Goal: Task Accomplishment & Management: Manage account settings

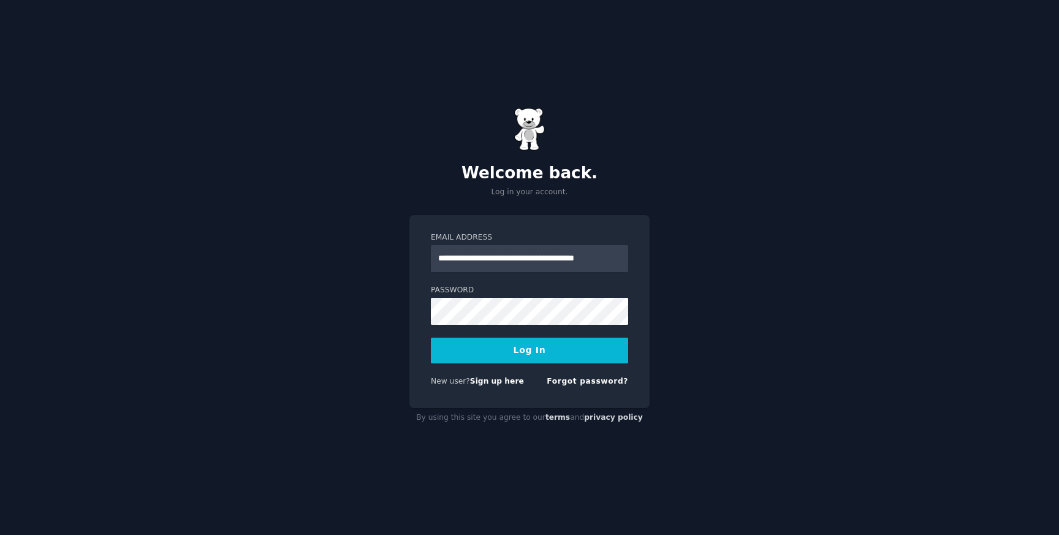
scroll to position [0, 11]
type input "**********"
click at [431, 338] on button "Log In" at bounding box center [529, 351] width 197 height 26
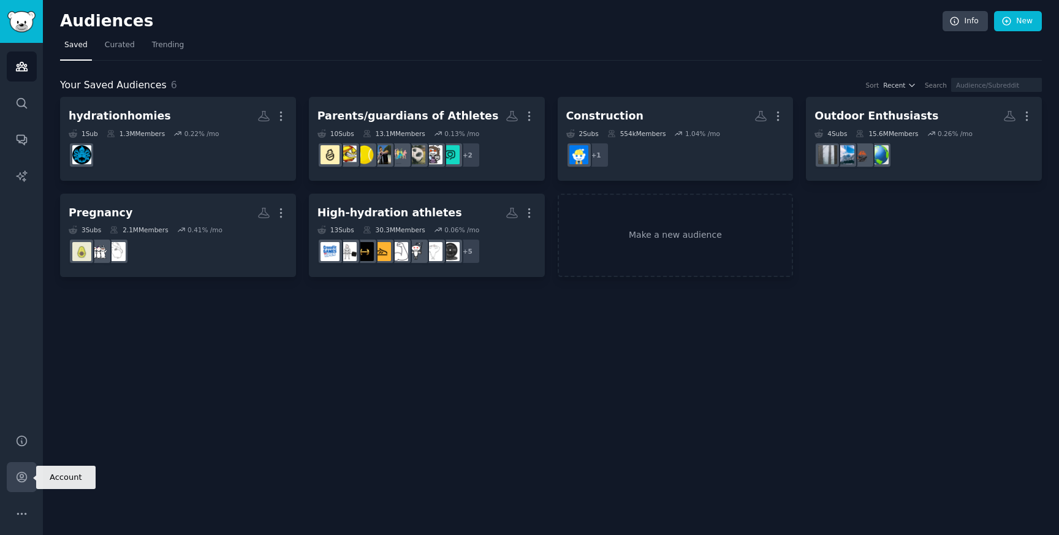
click at [20, 472] on icon "Sidebar" at bounding box center [22, 477] width 10 height 10
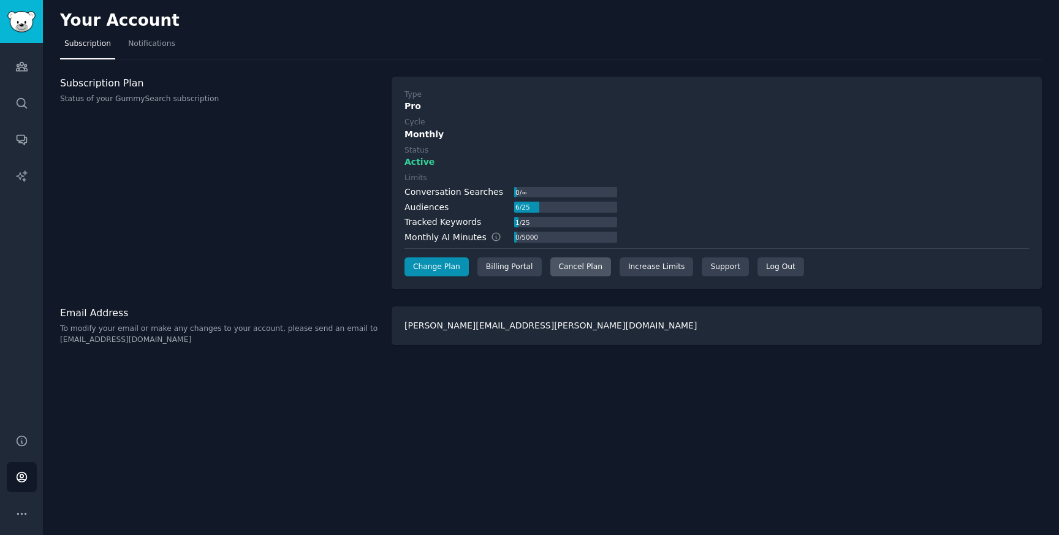
click at [591, 270] on div "Cancel Plan" at bounding box center [580, 267] width 61 height 20
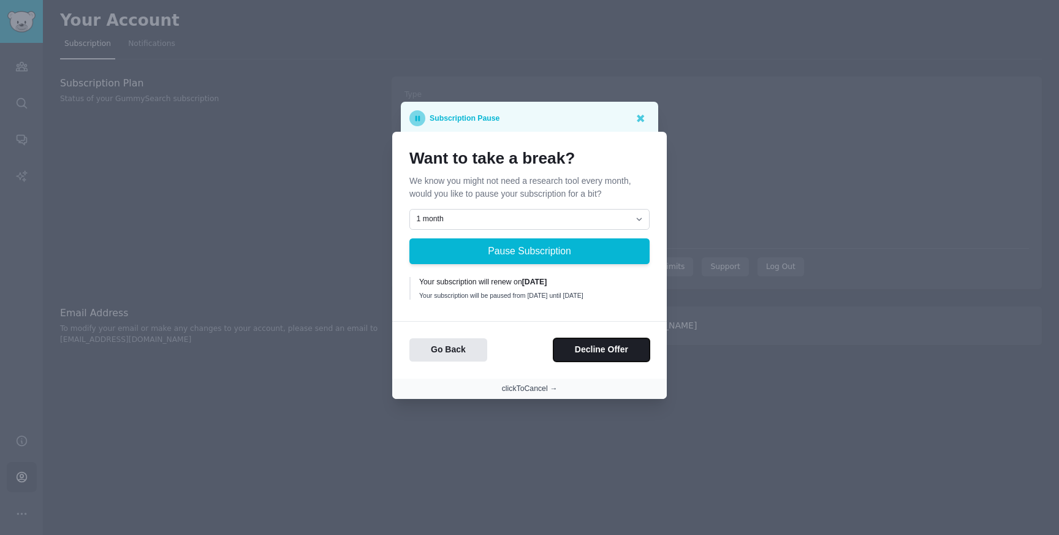
drag, startPoint x: 568, startPoint y: 357, endPoint x: 534, endPoint y: 392, distance: 48.1
click at [534, 392] on section "Want to take a break? We know you might not need a research tool every month, w…" at bounding box center [529, 265] width 275 height 267
click at [533, 393] on button "clickToCancel →" at bounding box center [530, 389] width 56 height 11
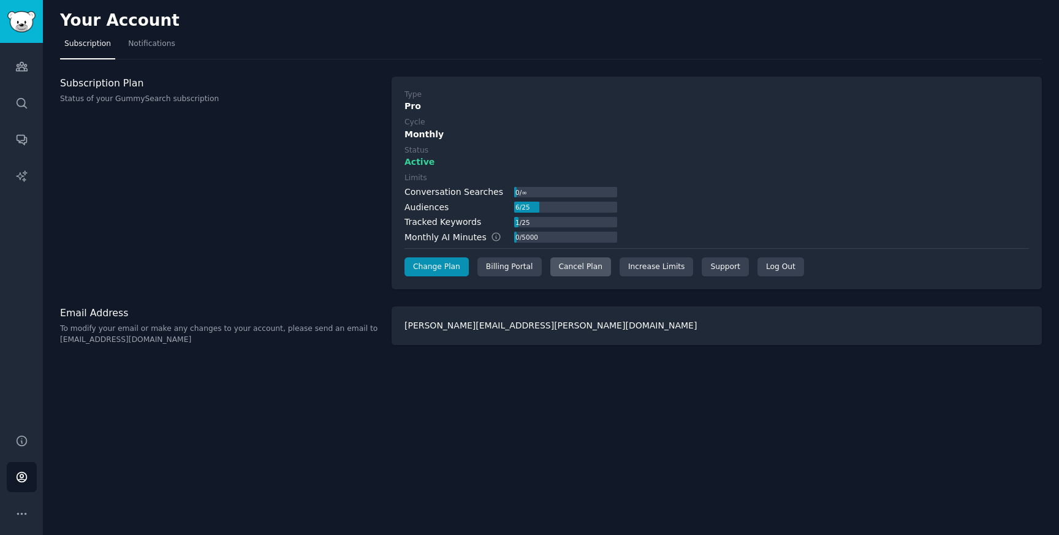
click at [567, 265] on div "Cancel Plan" at bounding box center [580, 267] width 61 height 20
